Goal: Transaction & Acquisition: Subscribe to service/newsletter

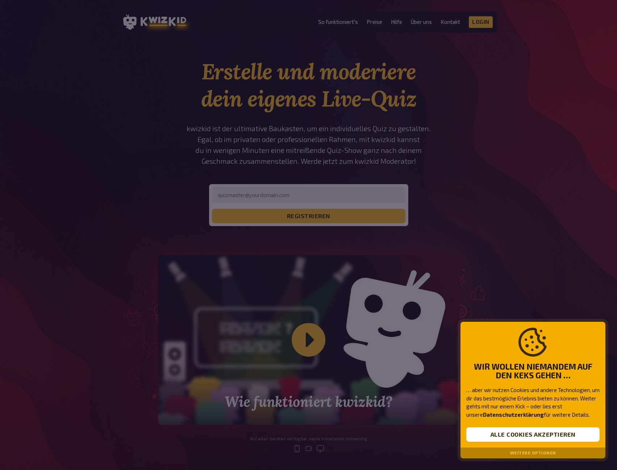
click at [545, 452] on button "Weitere Optionen" at bounding box center [533, 452] width 46 height 5
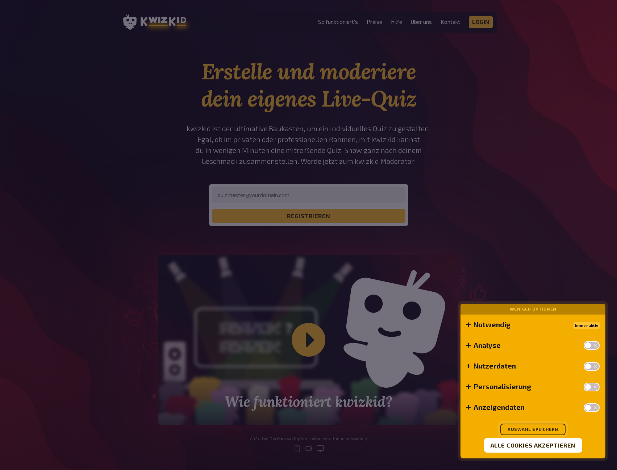
click at [549, 428] on button "Auswahl speichern" at bounding box center [533, 430] width 65 height 12
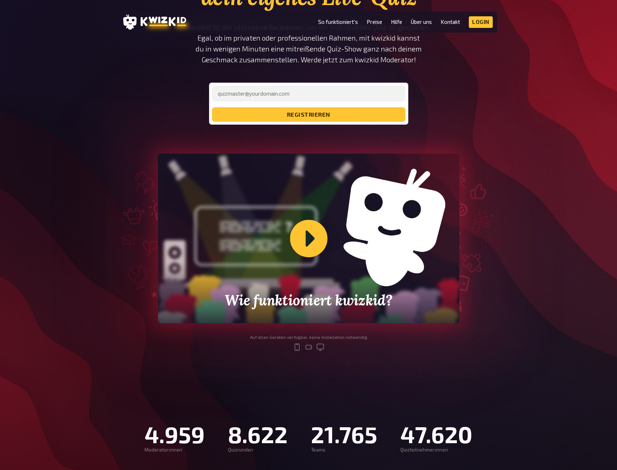
scroll to position [109, 0]
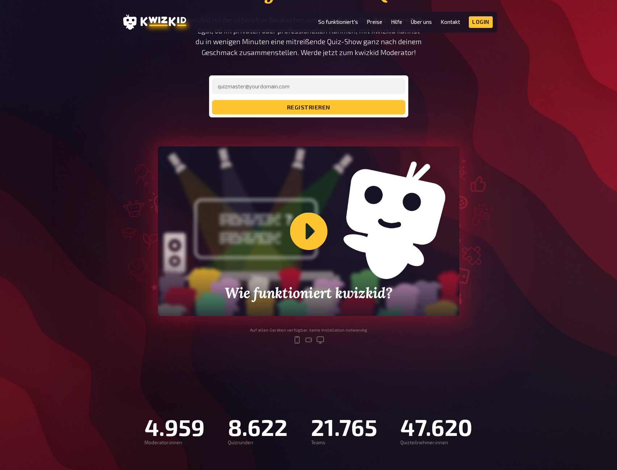
click at [312, 240] on div "Wie funktioniert kwizkid?" at bounding box center [309, 231] width 302 height 170
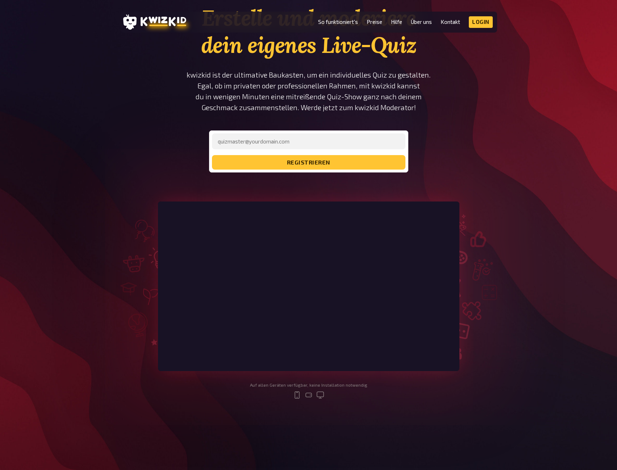
scroll to position [0, 0]
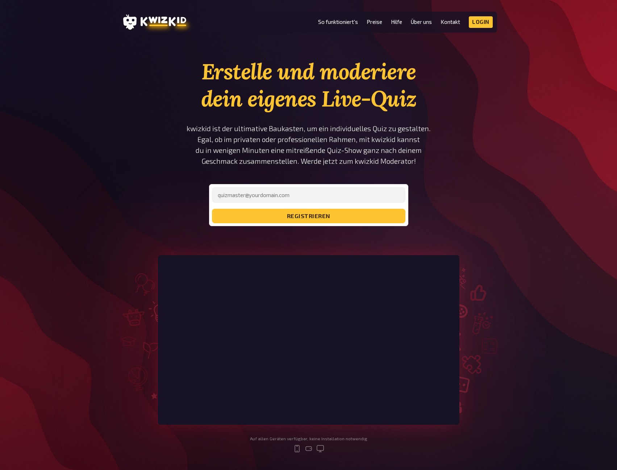
click at [346, 18] on li "So funktioniert's" at bounding box center [338, 22] width 40 height 12
click at [346, 22] on link "So funktioniert's" at bounding box center [338, 22] width 40 height 6
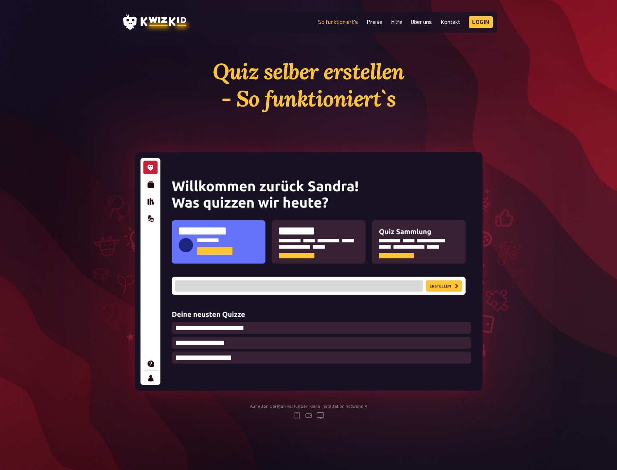
click at [372, 18] on li "Preise" at bounding box center [375, 22] width 16 height 12
click at [375, 22] on link "Preise" at bounding box center [375, 22] width 16 height 6
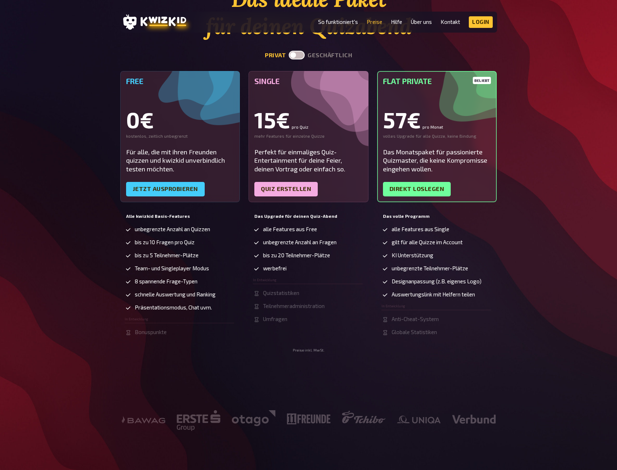
scroll to position [36, 0]
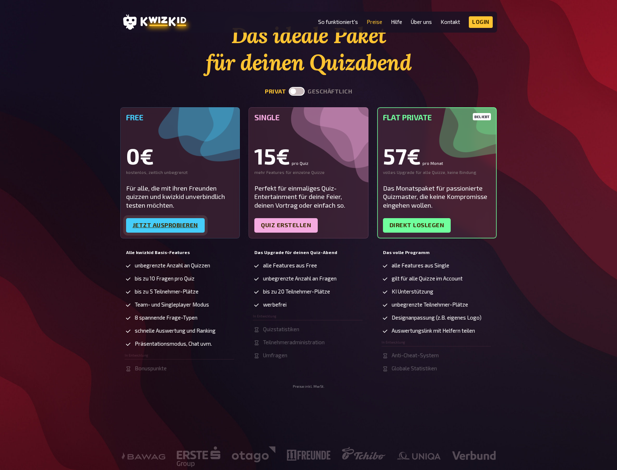
click at [178, 229] on link "Jetzt ausprobieren" at bounding box center [165, 225] width 79 height 14
